Goal: Use online tool/utility: Utilize a website feature to perform a specific function

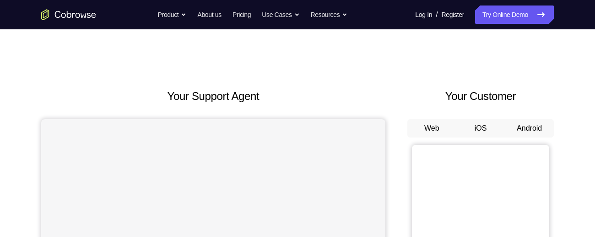
click at [530, 128] on button "Android" at bounding box center [529, 128] width 49 height 18
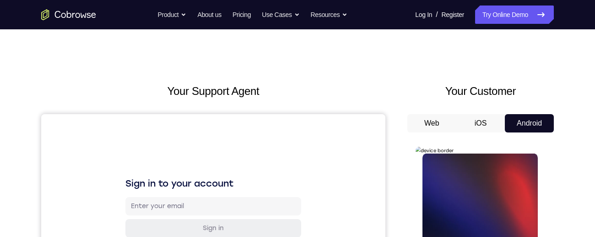
scroll to position [97, 0]
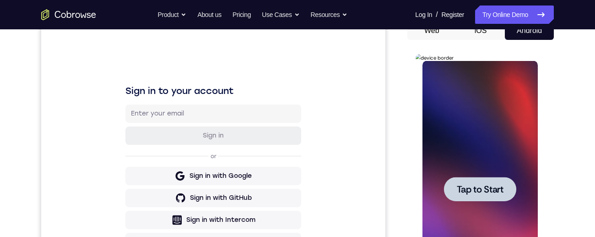
click at [496, 185] on span "Tap to Start" at bounding box center [479, 188] width 47 height 9
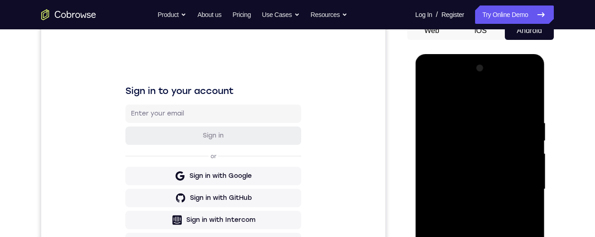
scroll to position [226, 0]
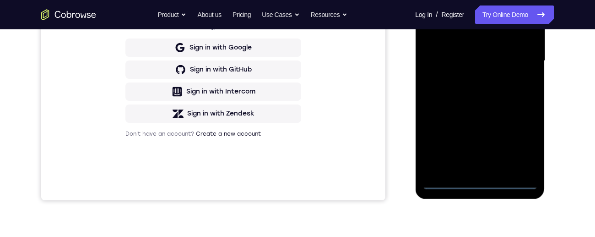
click at [482, 183] on div at bounding box center [479, 61] width 115 height 256
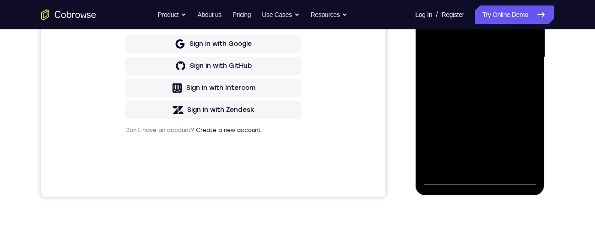
click at [522, 135] on div at bounding box center [479, 57] width 115 height 256
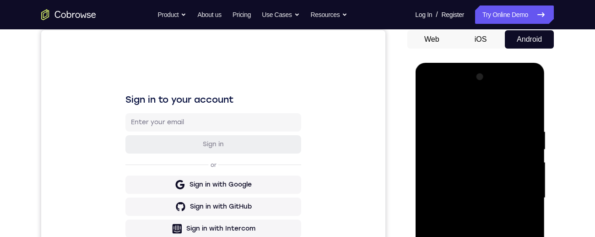
click at [441, 93] on div at bounding box center [479, 198] width 115 height 256
click at [514, 190] on div at bounding box center [479, 198] width 115 height 256
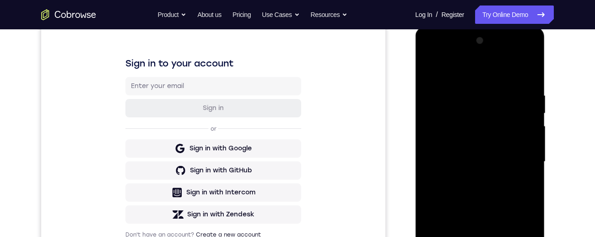
click at [474, 178] on div at bounding box center [479, 161] width 115 height 256
click at [457, 148] on div at bounding box center [479, 161] width 115 height 256
click at [472, 147] on div at bounding box center [479, 161] width 115 height 256
click at [517, 165] on div at bounding box center [479, 161] width 115 height 256
click at [496, 190] on div at bounding box center [479, 161] width 115 height 256
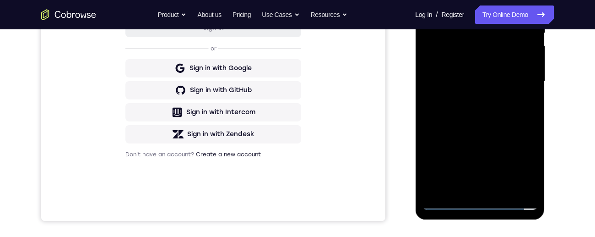
scroll to position [176, 0]
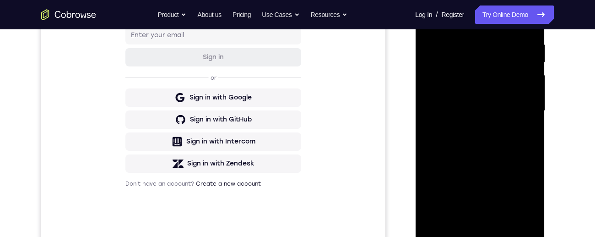
click at [499, 220] on div at bounding box center [479, 111] width 115 height 256
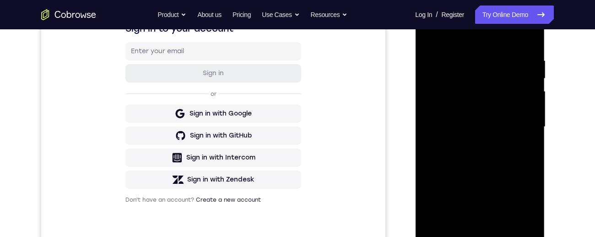
scroll to position [128, 0]
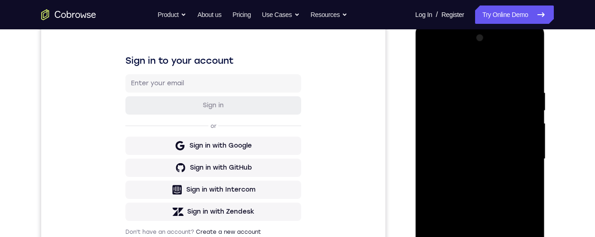
click at [492, 210] on div at bounding box center [479, 159] width 115 height 256
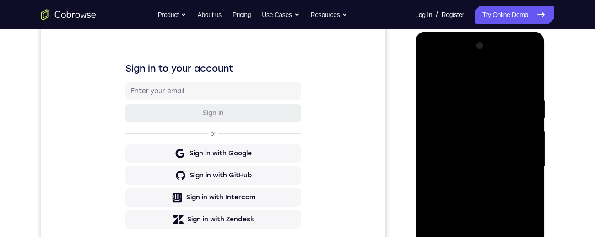
click at [471, 117] on div at bounding box center [479, 166] width 115 height 256
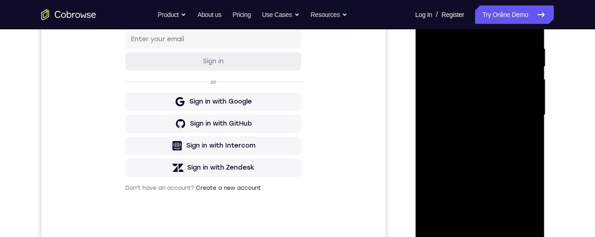
scroll to position [189, 0]
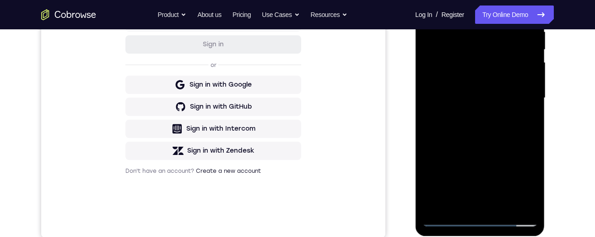
click at [456, 171] on div at bounding box center [479, 98] width 115 height 256
click at [437, 178] on div at bounding box center [479, 98] width 115 height 256
click at [439, 183] on div at bounding box center [479, 98] width 115 height 256
click at [459, 170] on div at bounding box center [479, 98] width 115 height 256
click at [457, 173] on div at bounding box center [479, 98] width 115 height 256
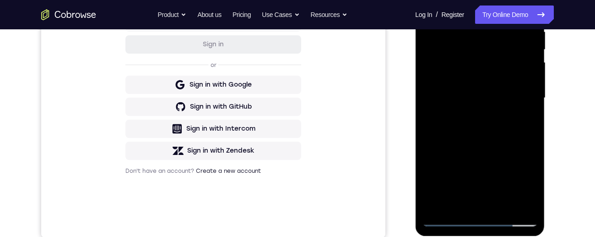
click at [457, 173] on div at bounding box center [479, 98] width 115 height 256
click at [441, 178] on div at bounding box center [479, 98] width 115 height 256
click at [455, 172] on div at bounding box center [479, 98] width 115 height 256
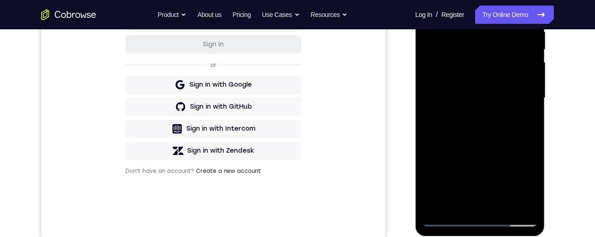
click at [469, 145] on div at bounding box center [479, 98] width 115 height 256
click at [466, 13] on div at bounding box center [479, 98] width 115 height 256
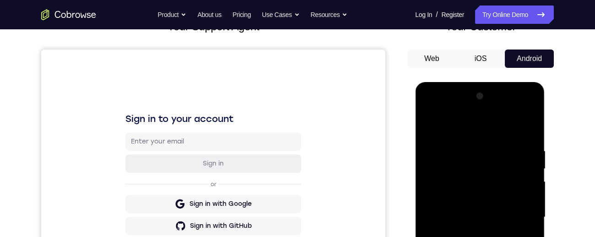
scroll to position [134, 0]
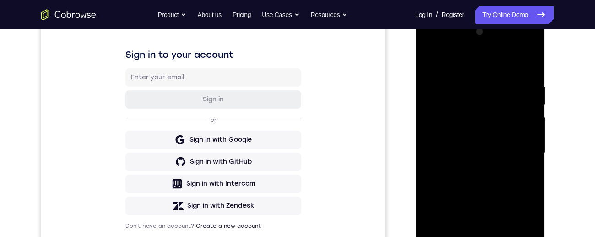
click at [453, 165] on div at bounding box center [479, 153] width 115 height 256
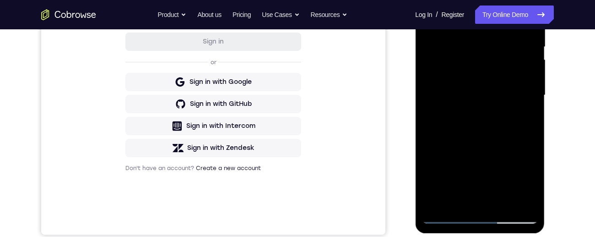
click at [525, 183] on div at bounding box center [479, 95] width 115 height 256
click at [522, 116] on div at bounding box center [479, 95] width 115 height 256
click at [527, 116] on div at bounding box center [479, 95] width 115 height 256
click at [530, 118] on div at bounding box center [479, 95] width 115 height 256
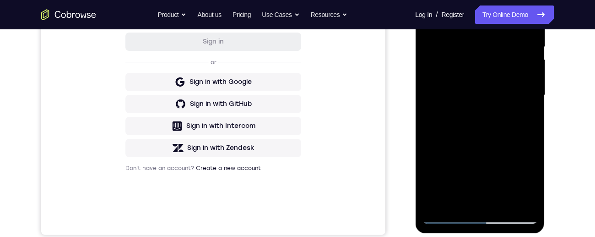
click at [528, 118] on div at bounding box center [479, 95] width 115 height 256
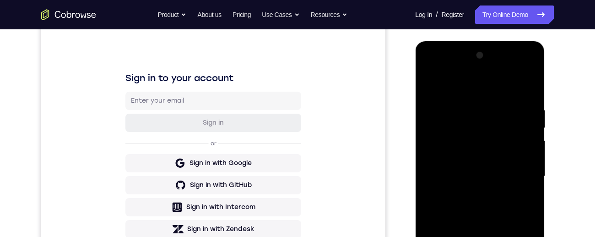
scroll to position [86, 0]
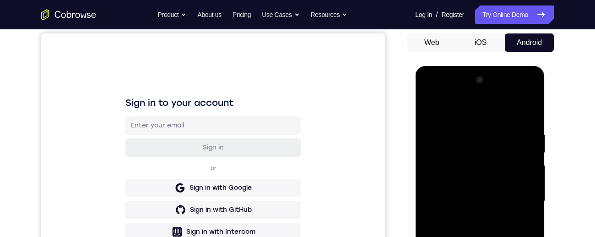
click at [431, 114] on div at bounding box center [479, 201] width 115 height 256
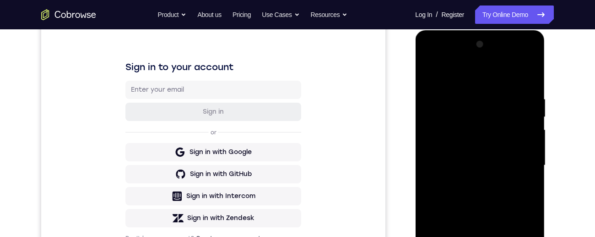
click at [430, 81] on div at bounding box center [479, 165] width 115 height 256
click at [436, 73] on div at bounding box center [479, 165] width 115 height 256
click at [496, 204] on div at bounding box center [479, 165] width 115 height 256
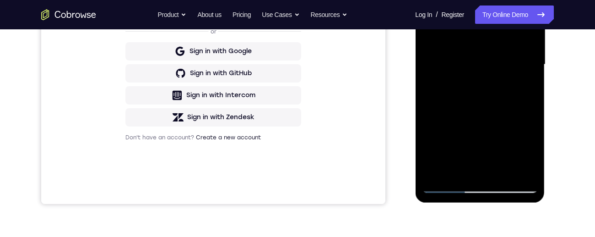
scroll to position [221, 0]
